Goal: Transaction & Acquisition: Purchase product/service

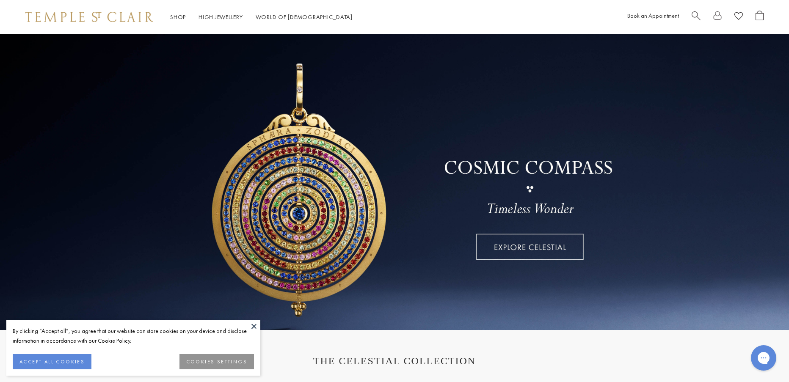
click at [695, 17] on span "Search" at bounding box center [696, 15] width 9 height 9
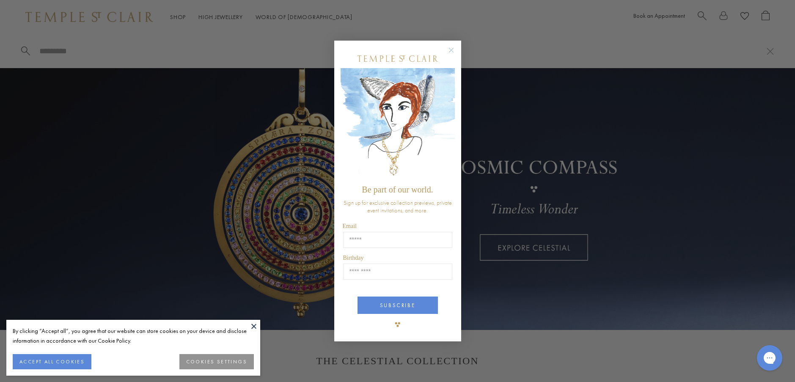
click at [454, 50] on circle "Close dialog" at bounding box center [451, 50] width 10 height 10
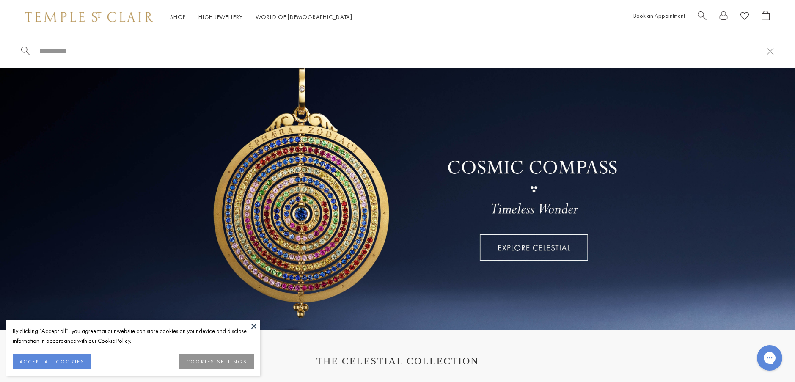
drag, startPoint x: 33, startPoint y: 363, endPoint x: 58, endPoint y: 339, distance: 34.1
click at [35, 354] on button "ACCEPT ALL COOKIES" at bounding box center [52, 361] width 79 height 15
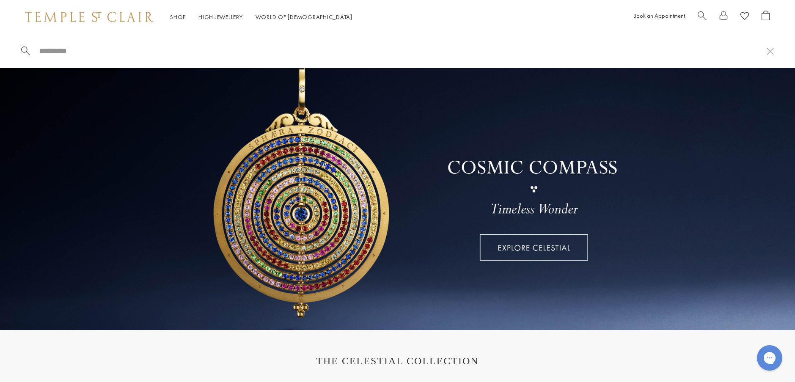
click at [701, 16] on span "Search" at bounding box center [702, 15] width 9 height 9
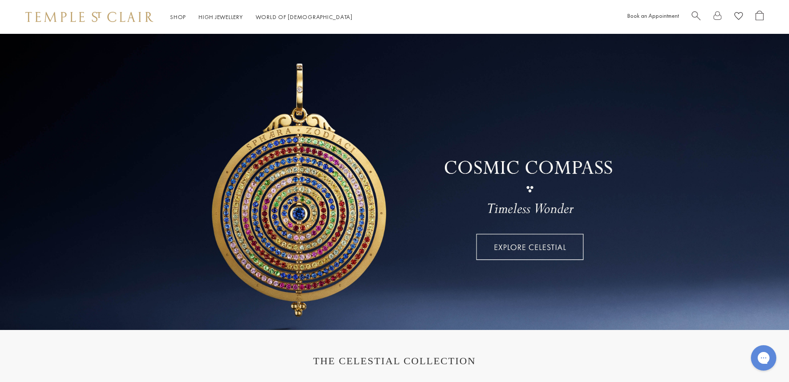
click at [698, 16] on span "Search" at bounding box center [696, 15] width 9 height 9
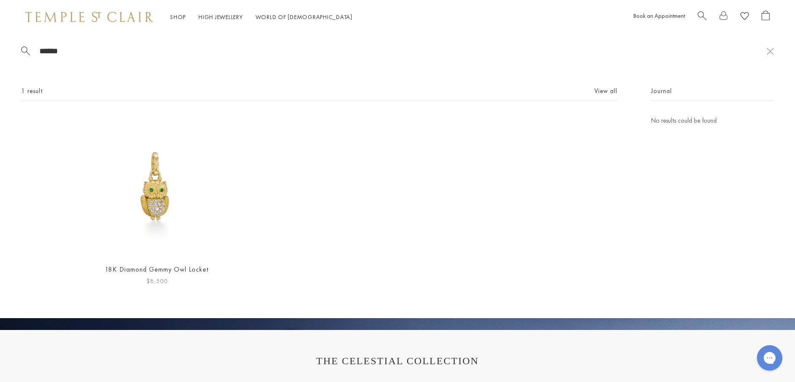
type input "******"
click at [149, 194] on img at bounding box center [156, 186] width 141 height 141
